Goal: Transaction & Acquisition: Subscribe to service/newsletter

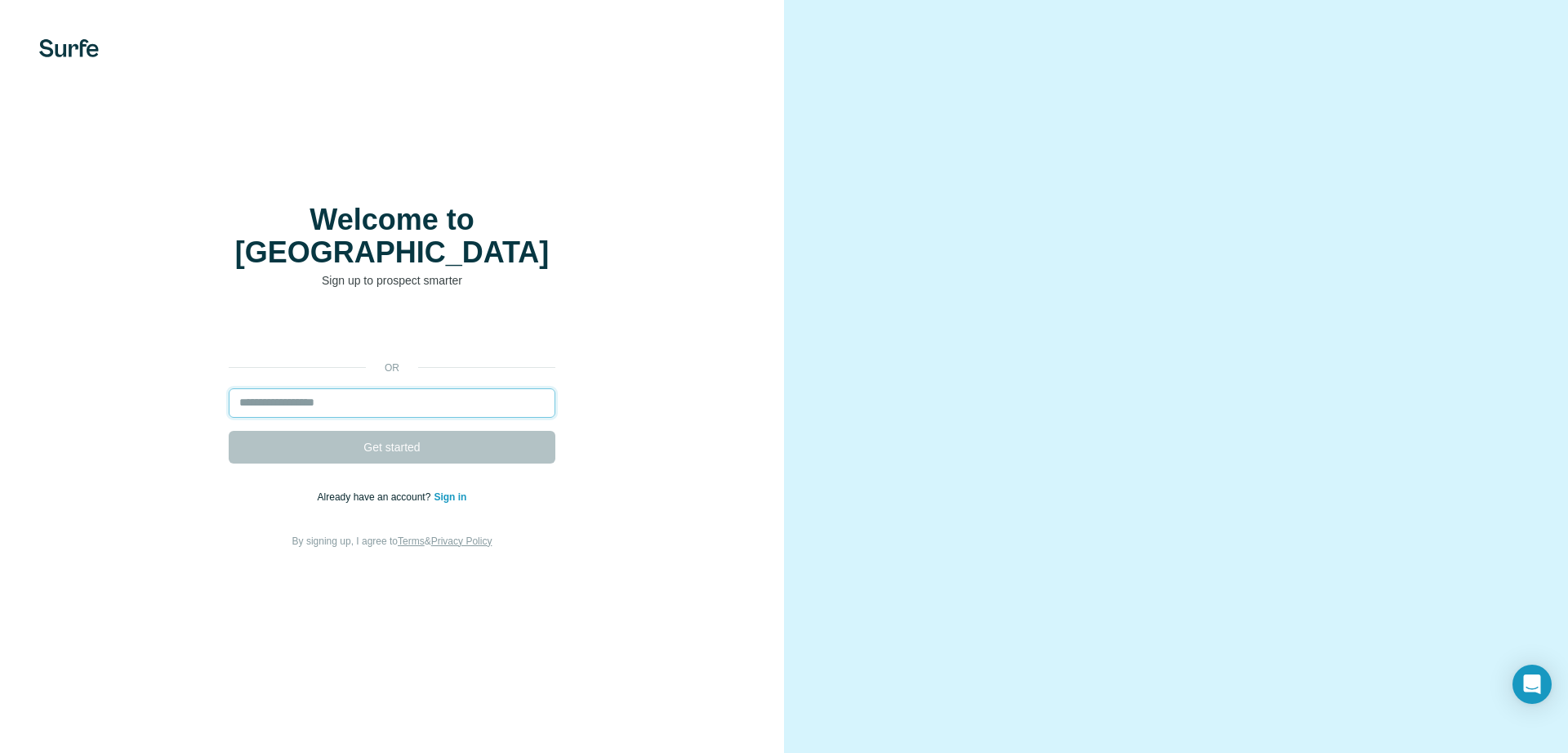
paste input "**********"
type input "**********"
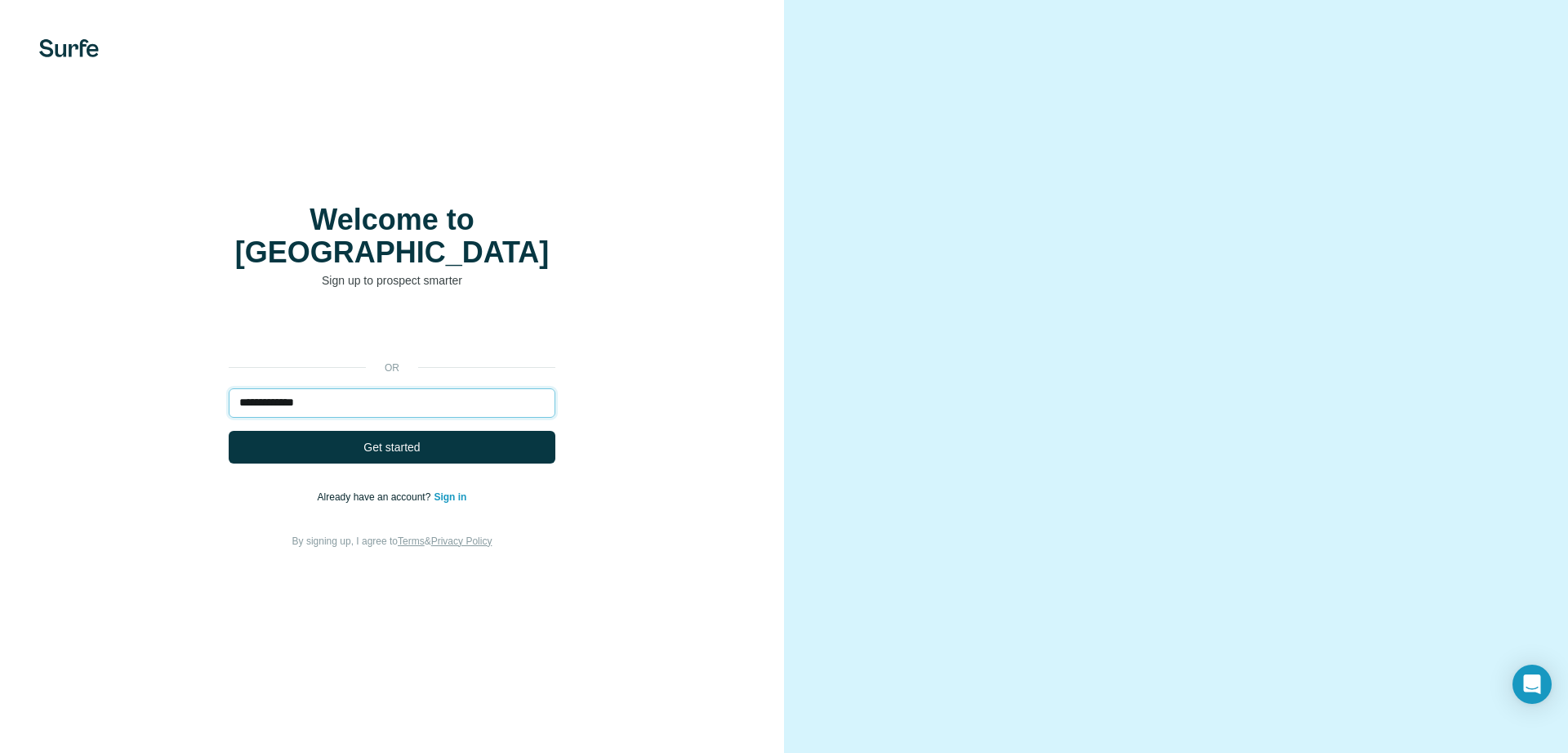
drag, startPoint x: 295, startPoint y: 399, endPoint x: 203, endPoint y: 361, distance: 99.5
click at [203, 361] on div "**********" at bounding box center [392, 432] width 719 height 236
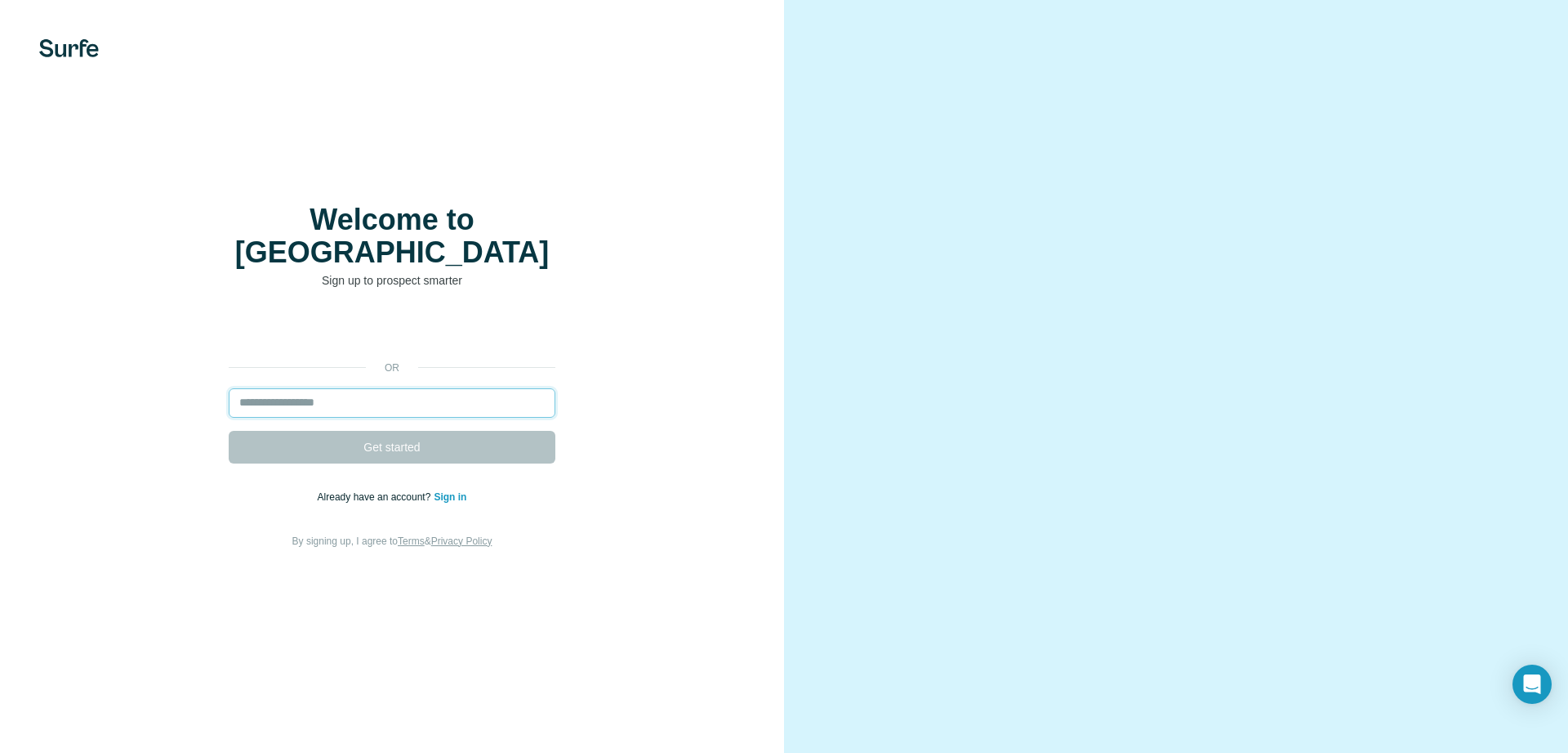
click at [335, 388] on input "email" at bounding box center [392, 403] width 326 height 29
click at [247, 577] on div "Welcome to Surfe Sign up to prospect smarter or Get started Already have an acc…" at bounding box center [392, 376] width 784 height 753
click at [402, 388] on input "email" at bounding box center [392, 403] width 326 height 29
paste input "**********"
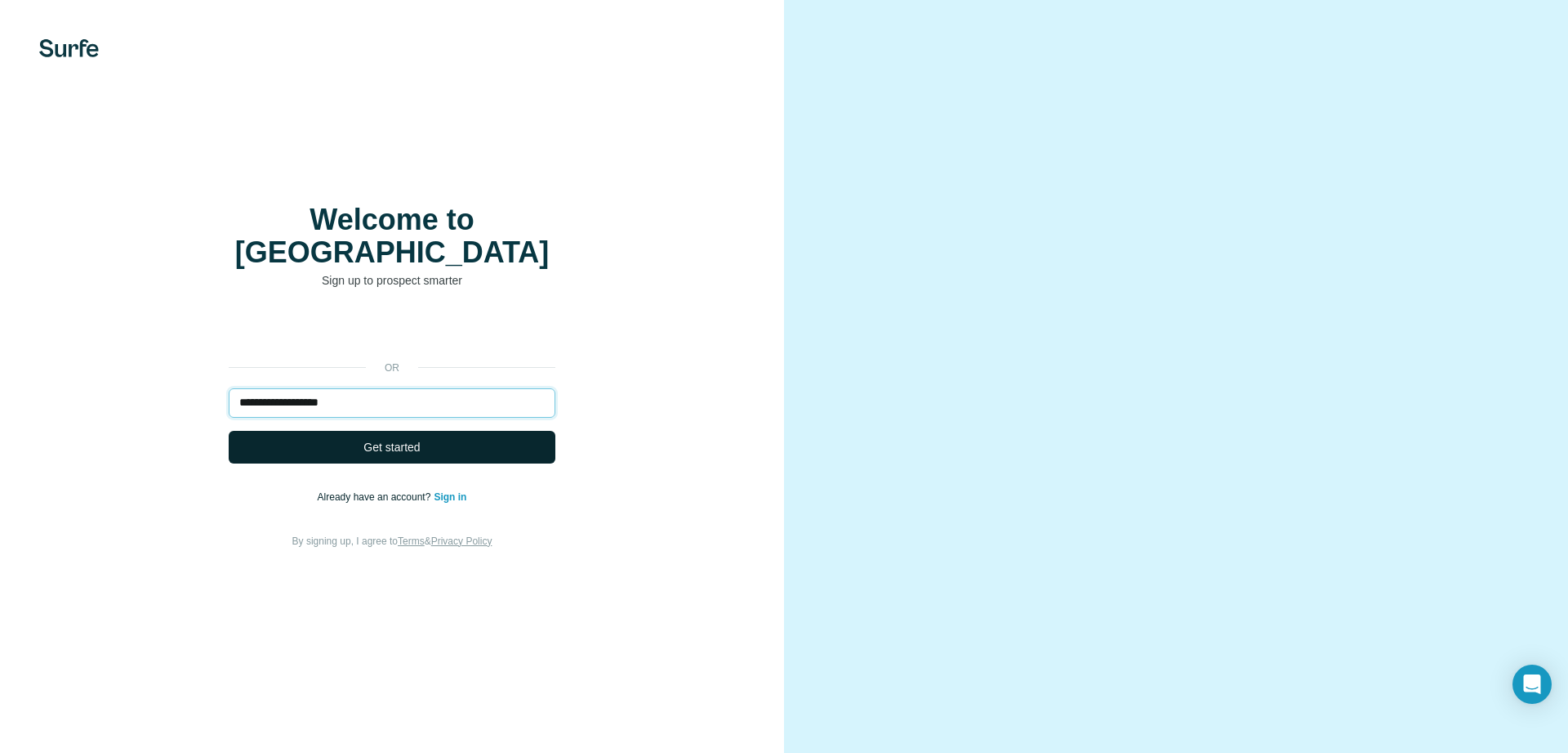
type input "**********"
click at [414, 442] on button "Get started" at bounding box center [392, 447] width 326 height 33
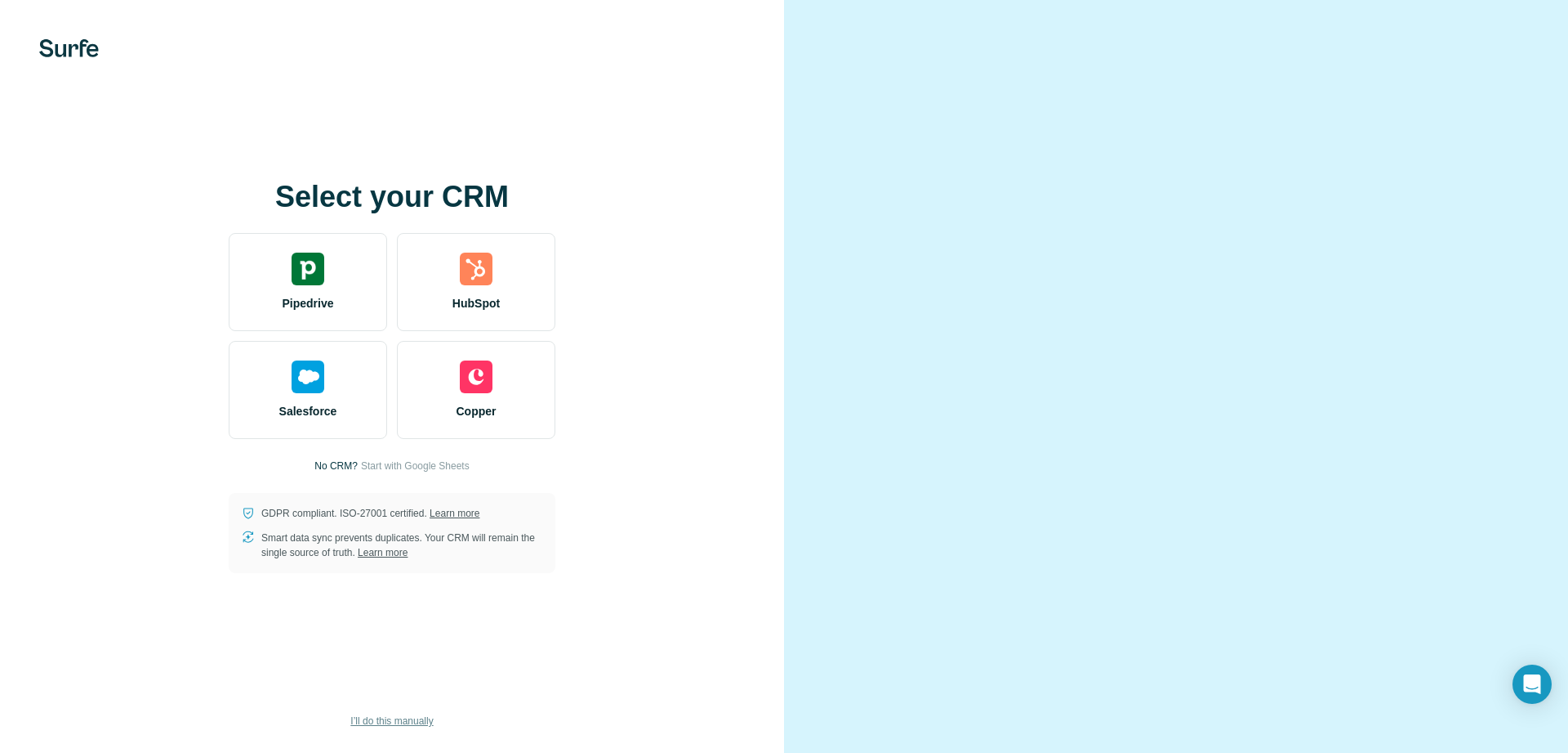
click at [362, 717] on span "I’ll do this manually" at bounding box center [391, 720] width 83 height 15
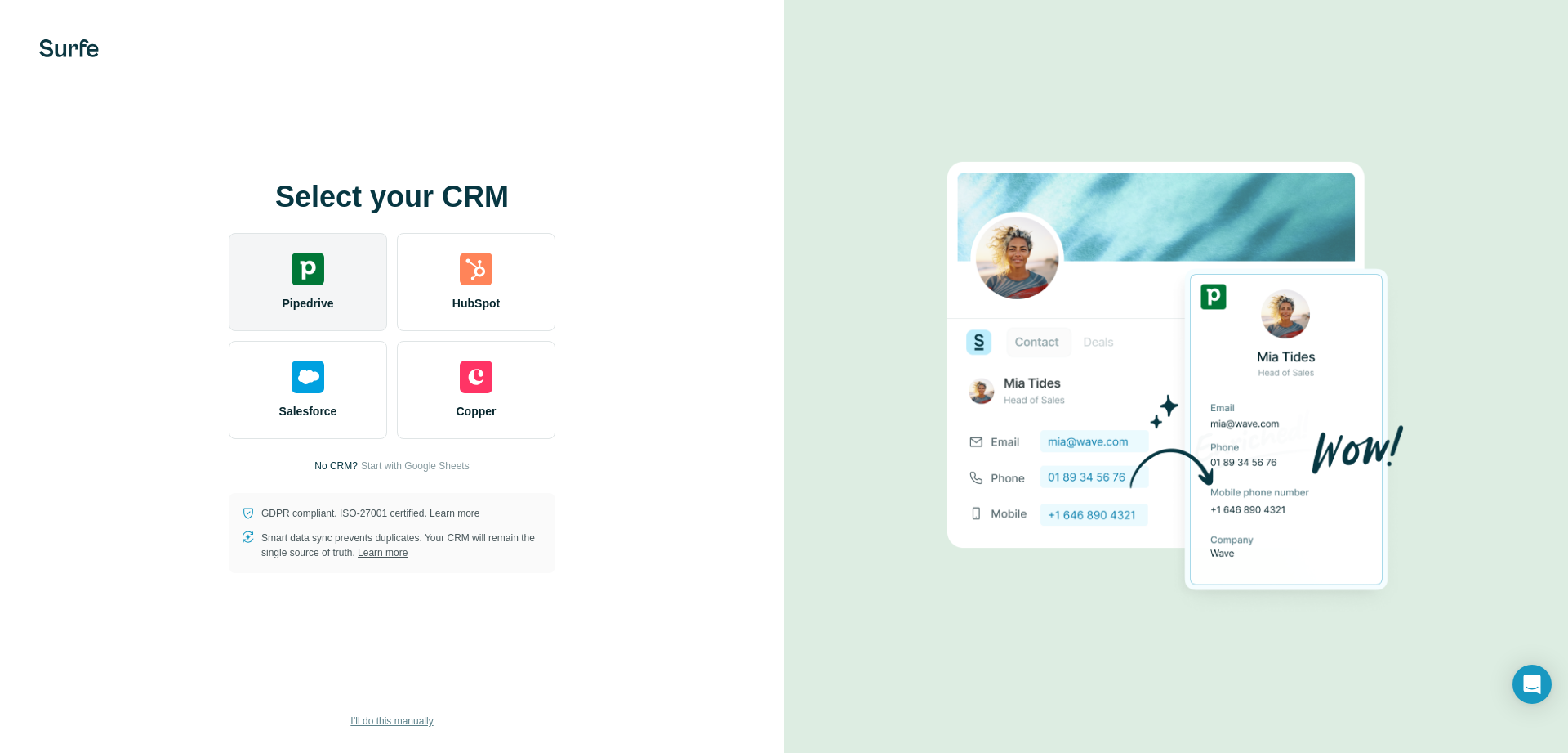
click at [276, 272] on div "Pipedrive" at bounding box center [308, 282] width 158 height 98
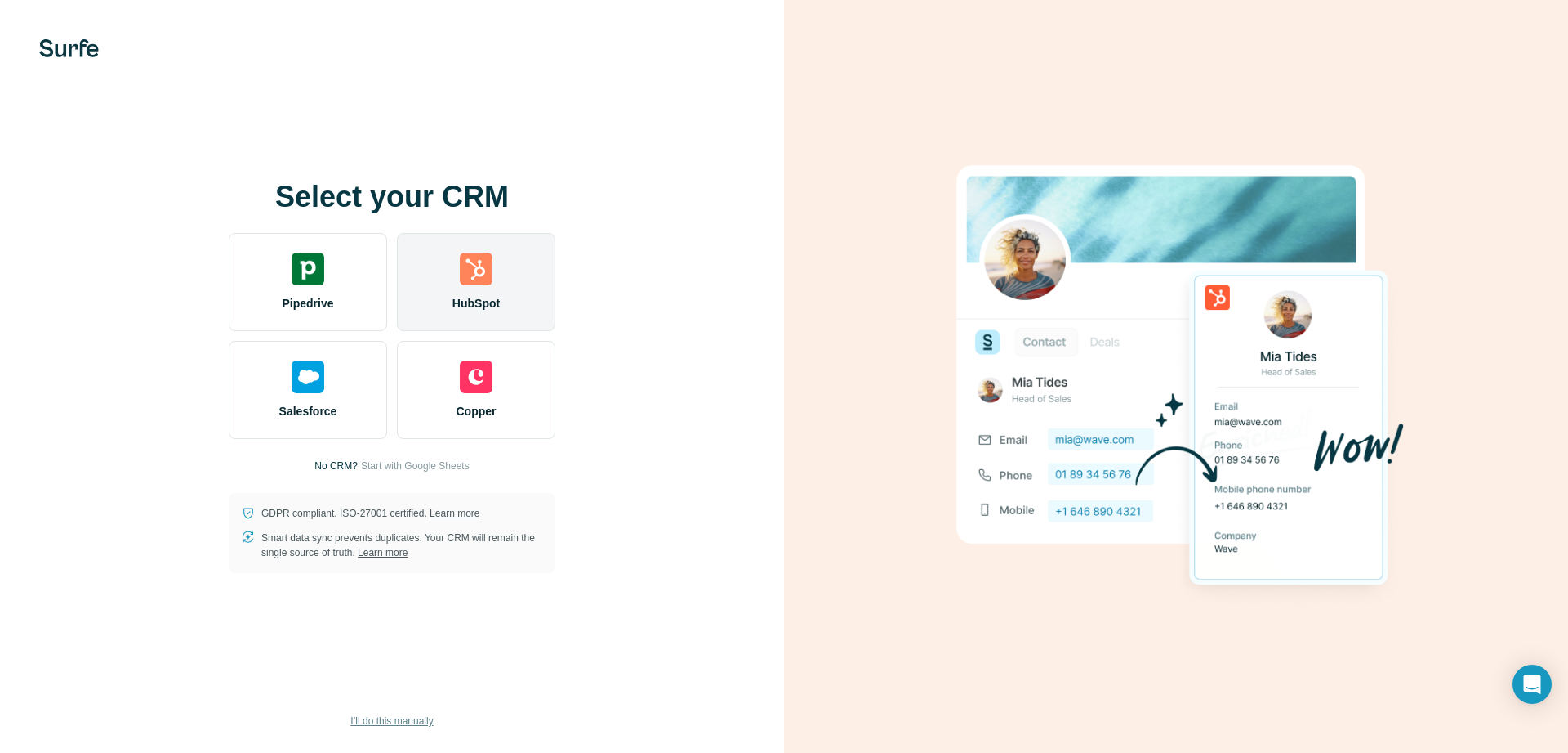
click at [453, 280] on div "HubSpot" at bounding box center [476, 282] width 158 height 98
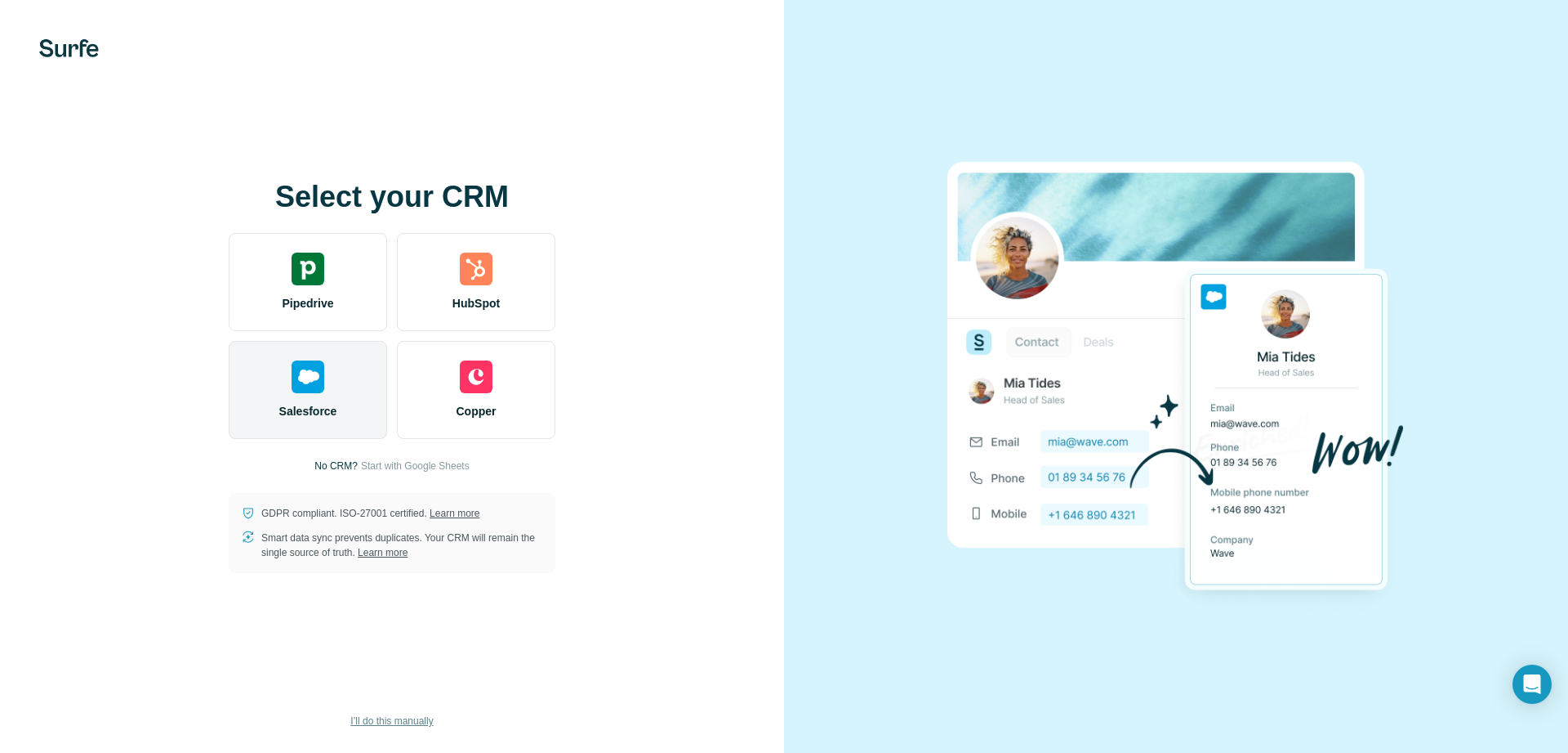
click at [357, 375] on div "Salesforce" at bounding box center [308, 390] width 158 height 98
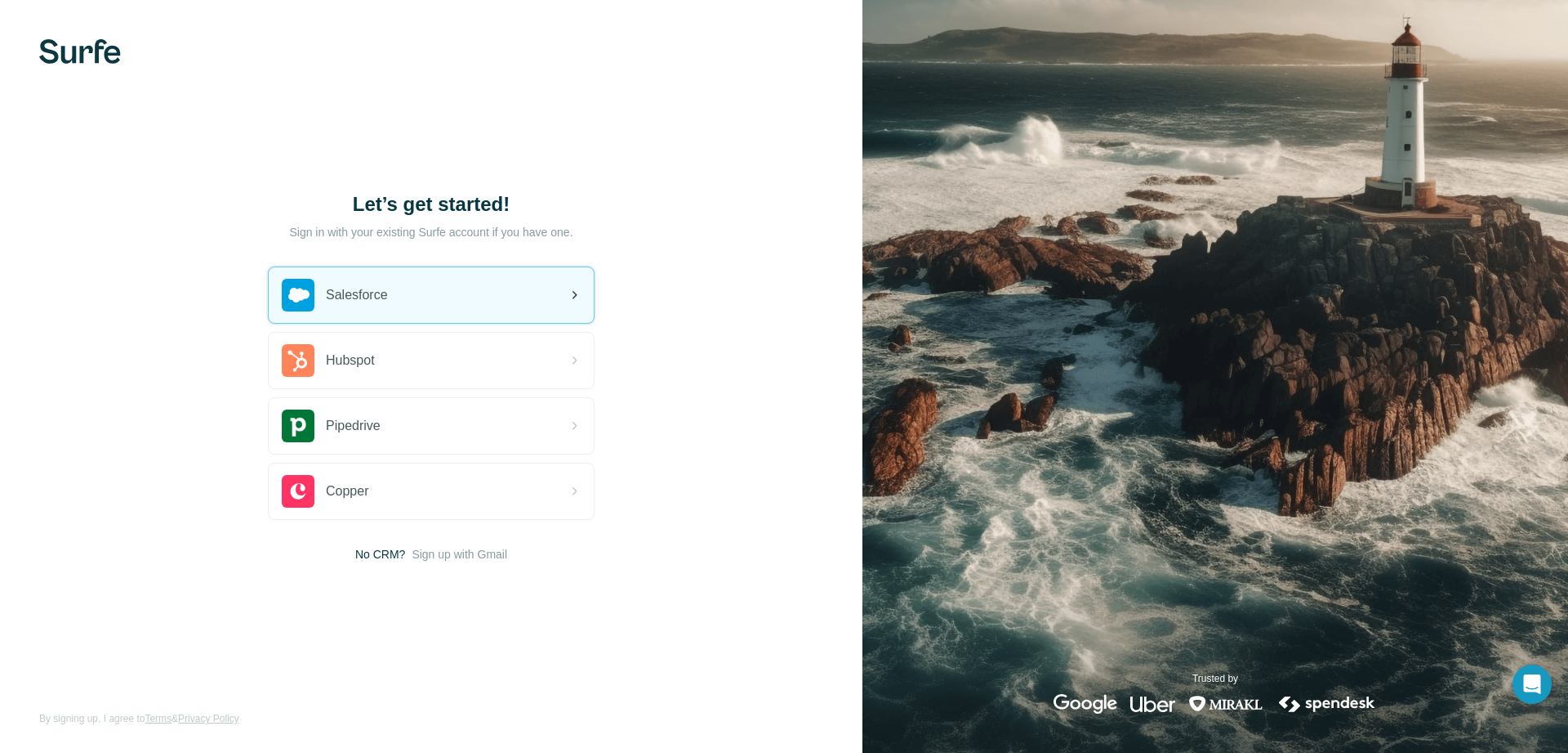
click at [504, 272] on div "Salesforce" at bounding box center [432, 295] width 325 height 55
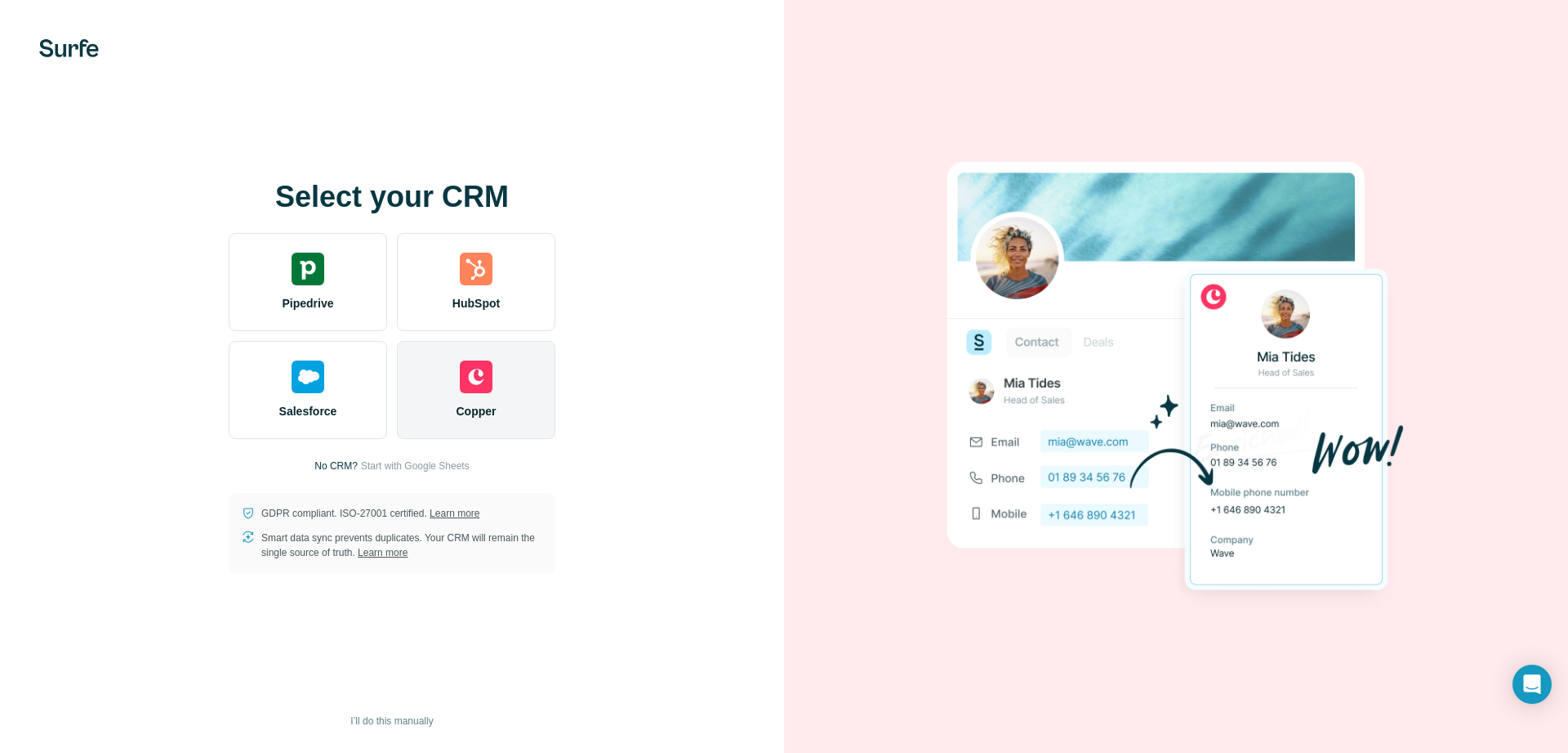
click at [473, 388] on img at bounding box center [476, 376] width 33 height 33
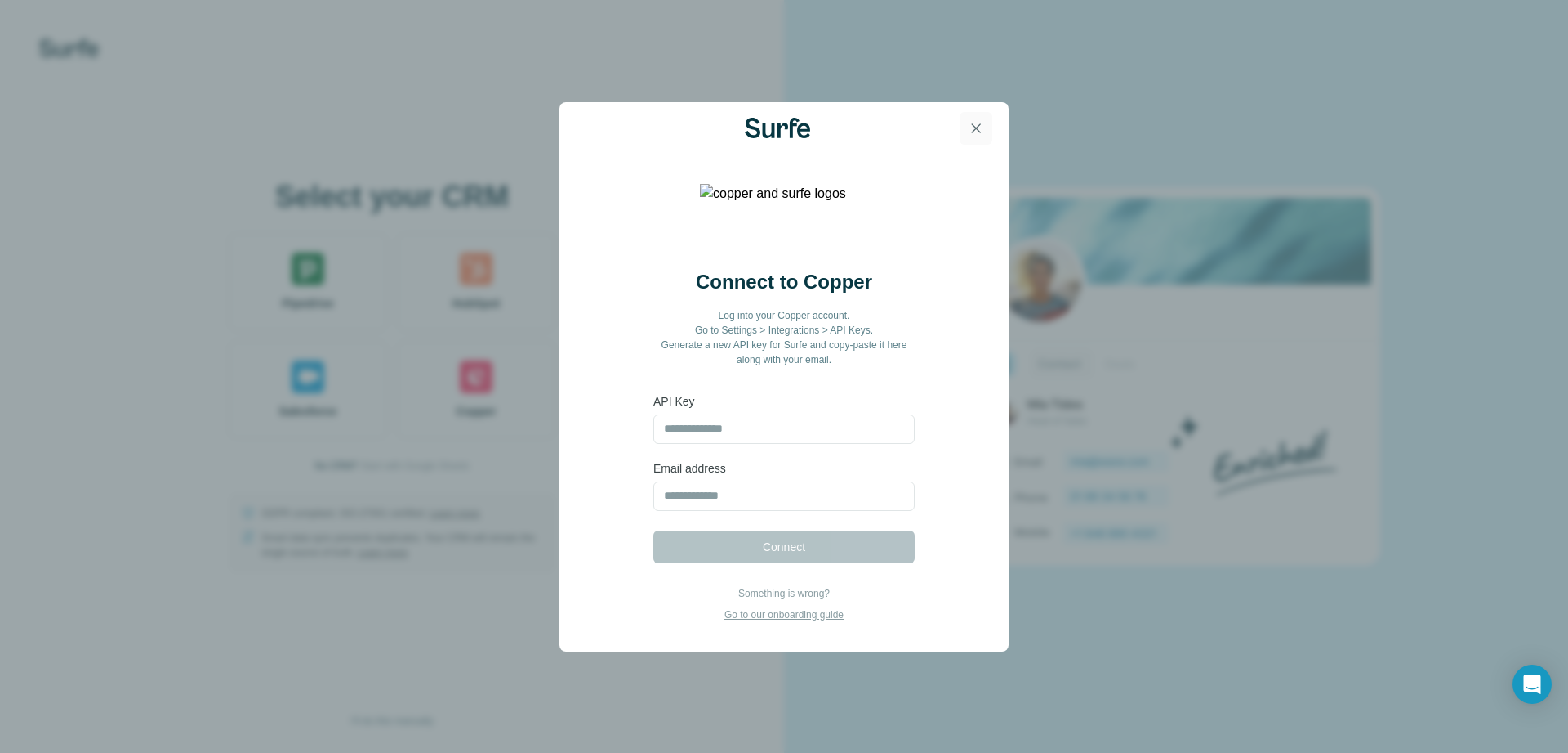
click at [968, 121] on icon "button" at bounding box center [976, 128] width 16 height 16
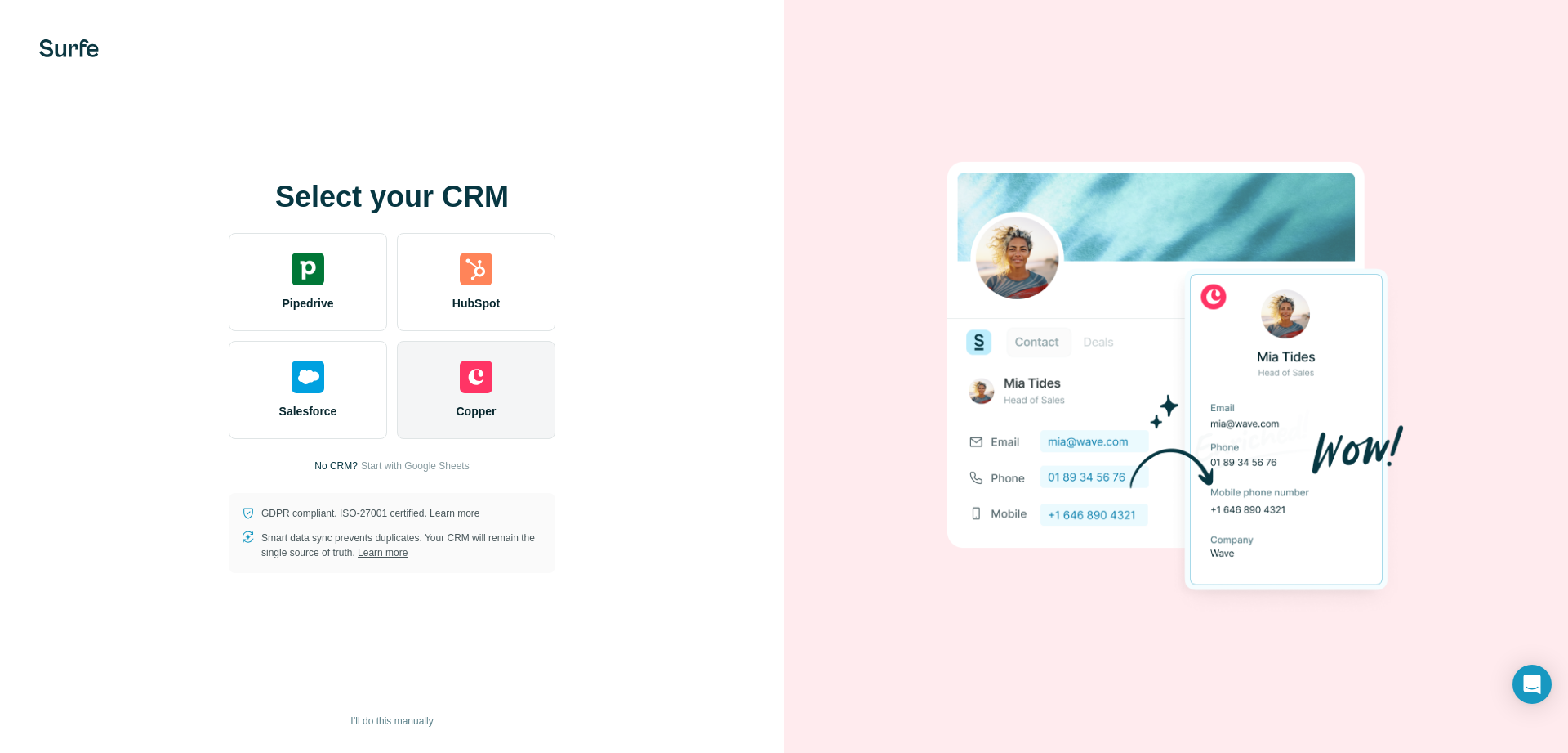
click at [451, 407] on div "Copper" at bounding box center [476, 390] width 158 height 98
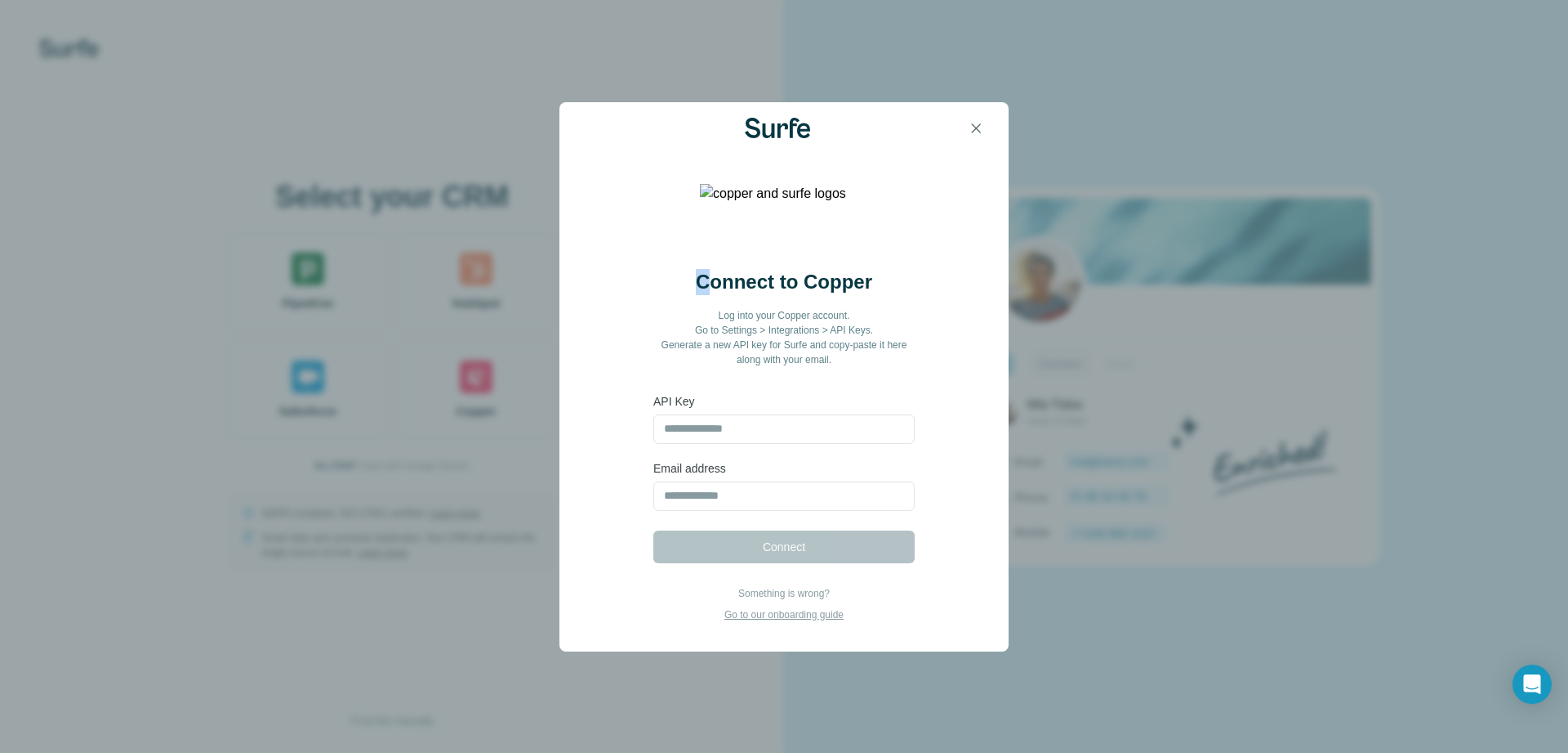
drag, startPoint x: 697, startPoint y: 276, endPoint x: 707, endPoint y: 276, distance: 10.0
click at [707, 276] on h2 "Connect to Copper" at bounding box center [784, 282] width 176 height 26
click at [793, 286] on h2 "Connect to Copper" at bounding box center [784, 282] width 176 height 26
drag, startPoint x: 804, startPoint y: 288, endPoint x: 880, endPoint y: 286, distance: 76.0
click at [880, 286] on div "Connect to Copper Log into your Copper account. Go to Settings > Integrations >…" at bounding box center [784, 331] width 366 height 125
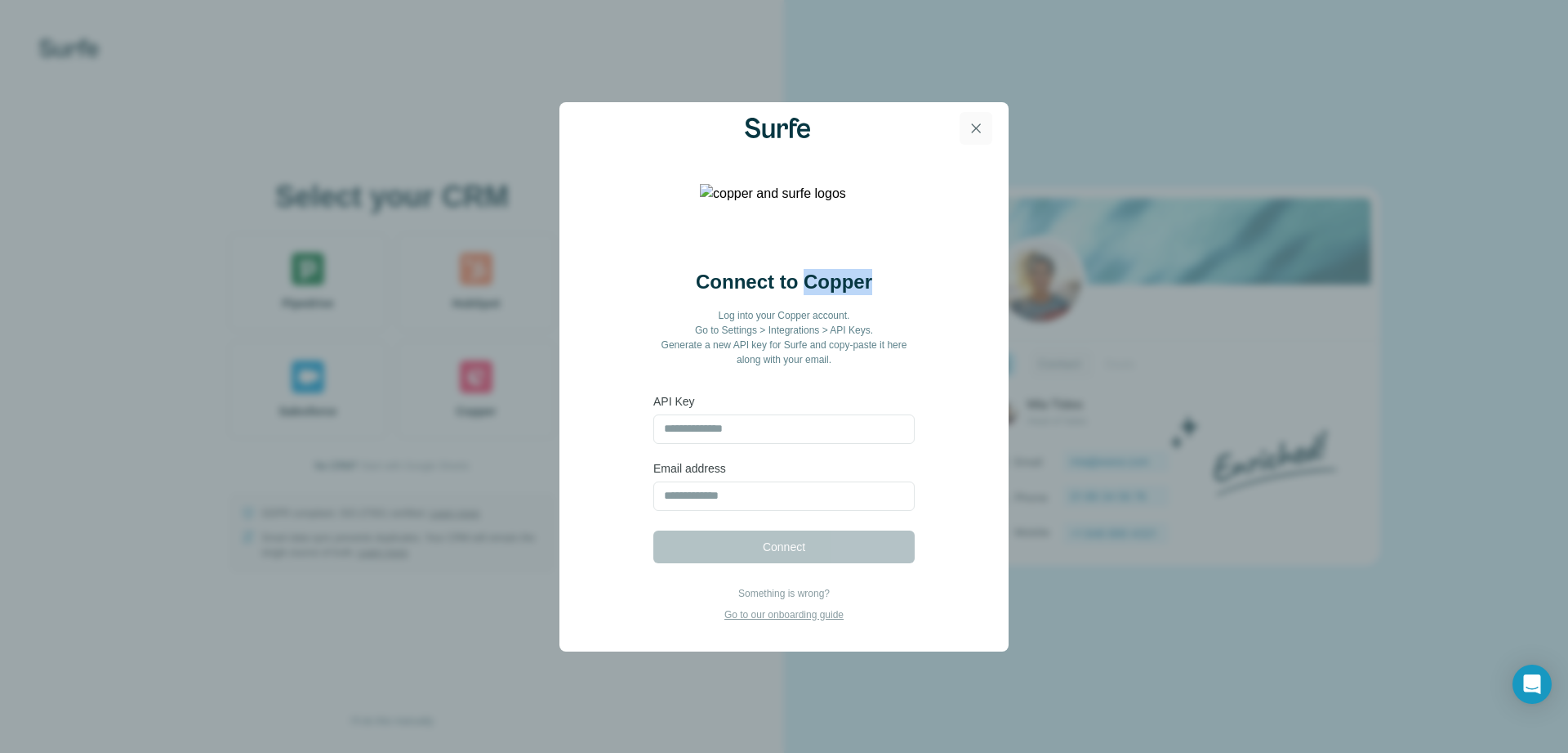
click at [978, 133] on icon "button" at bounding box center [976, 128] width 16 height 16
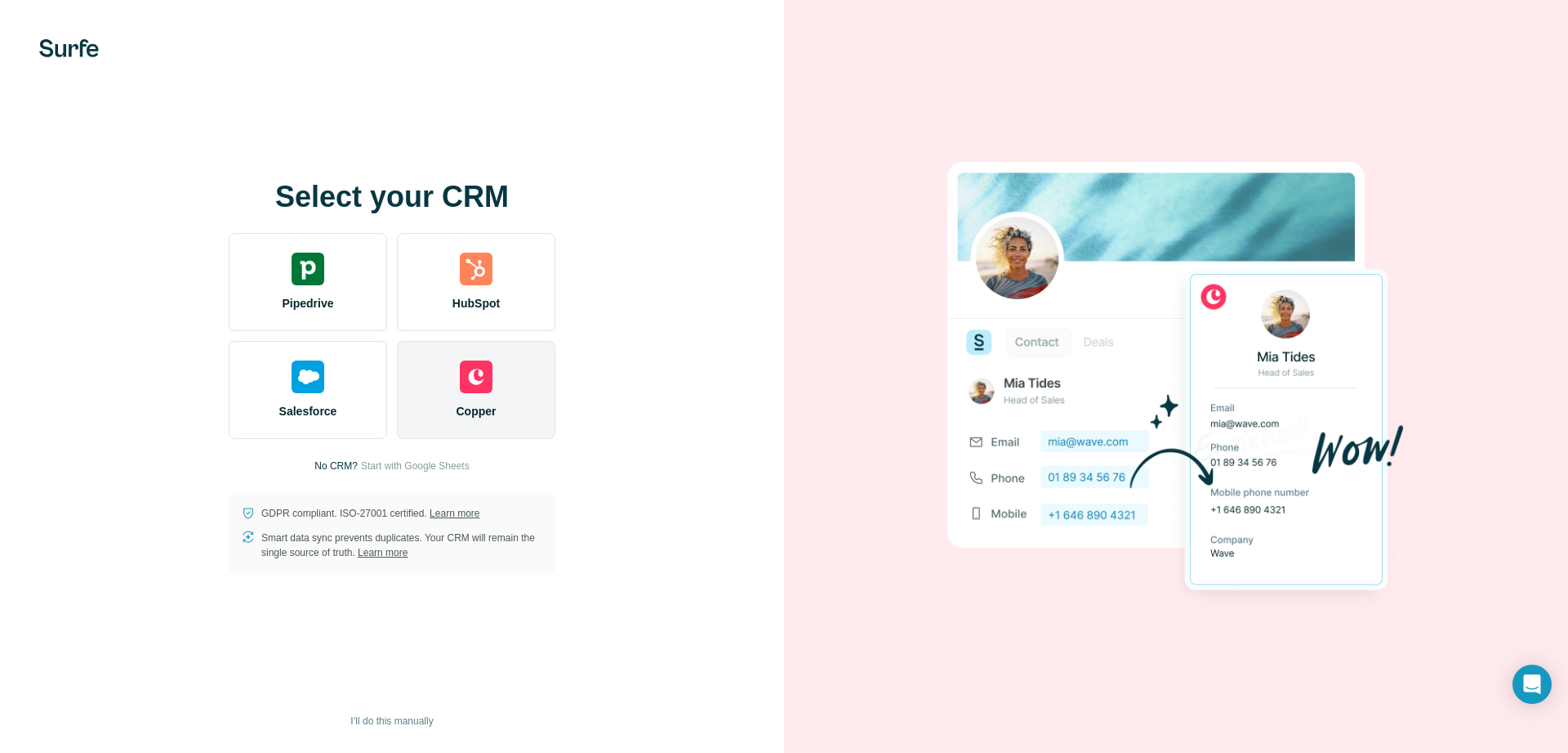
click at [473, 391] on img at bounding box center [476, 376] width 33 height 33
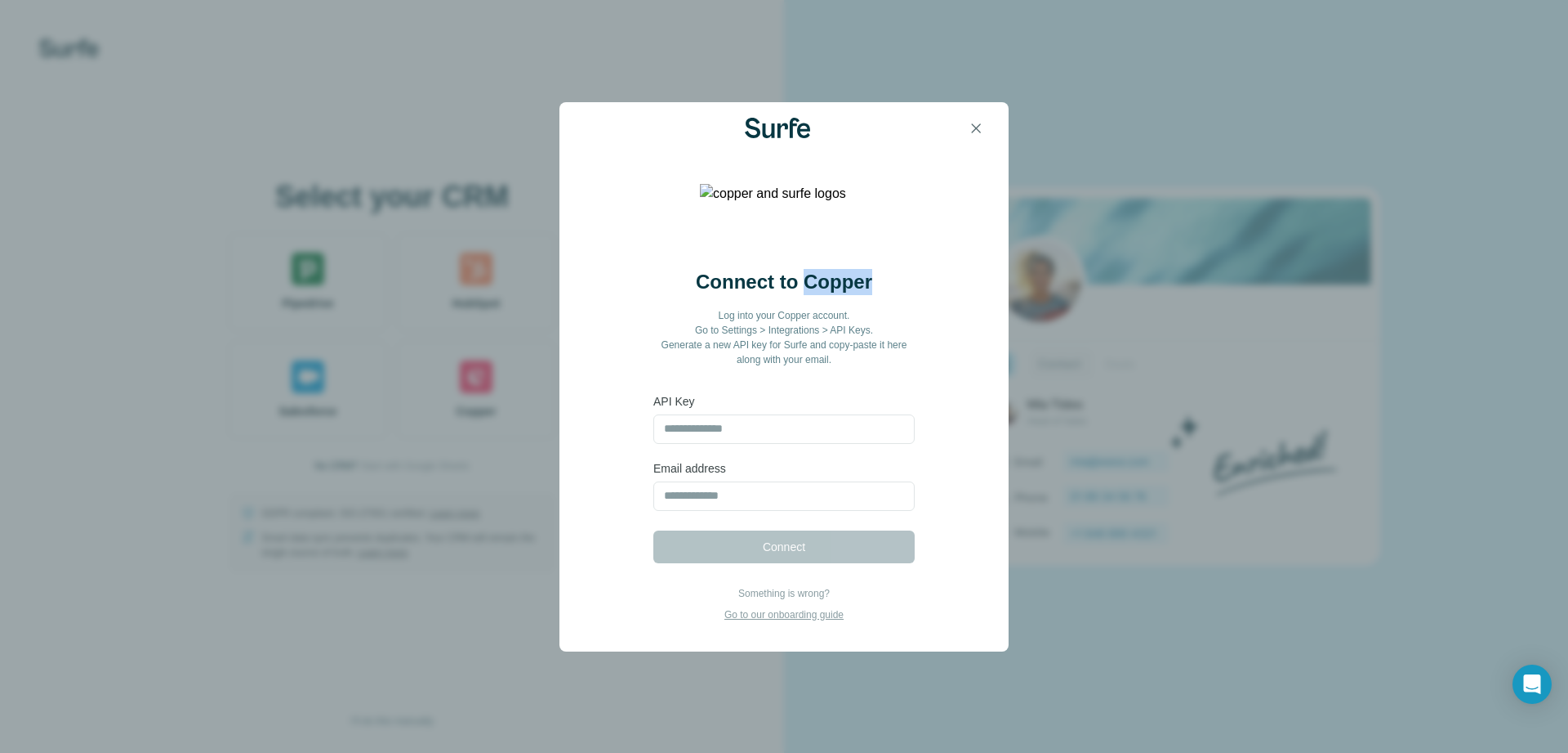
drag, startPoint x: 809, startPoint y: 279, endPoint x: 879, endPoint y: 269, distance: 70.7
click at [878, 270] on div "Connect to Copper Log into your Copper account. Go to Settings > Integrations >…" at bounding box center [784, 331] width 366 height 125
copy h2 "Copper"
click at [970, 133] on icon "button" at bounding box center [976, 128] width 16 height 16
